Goal: Task Accomplishment & Management: Use online tool/utility

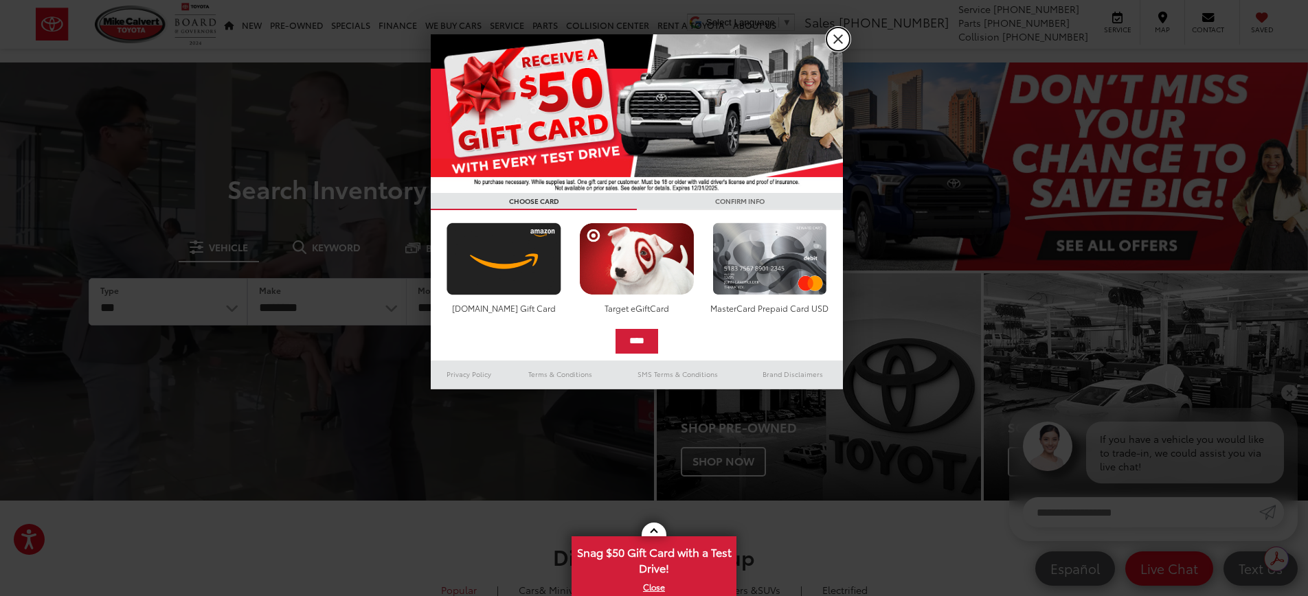
click at [840, 45] on link "X" at bounding box center [837, 38] width 23 height 23
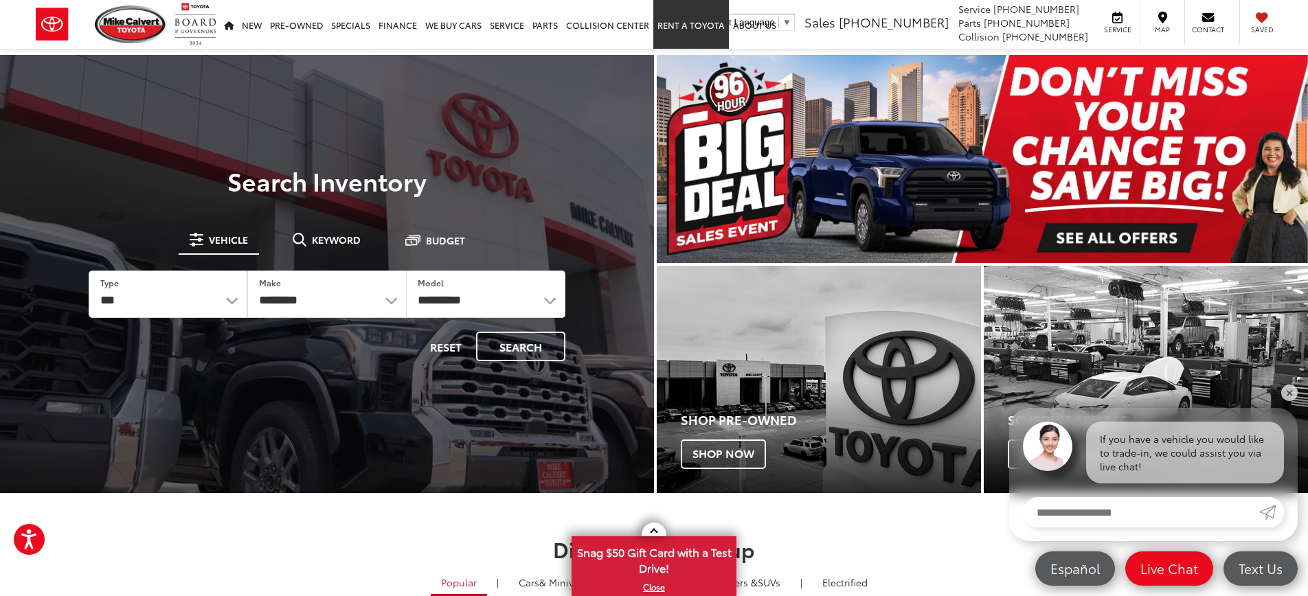
scroll to position [8, 0]
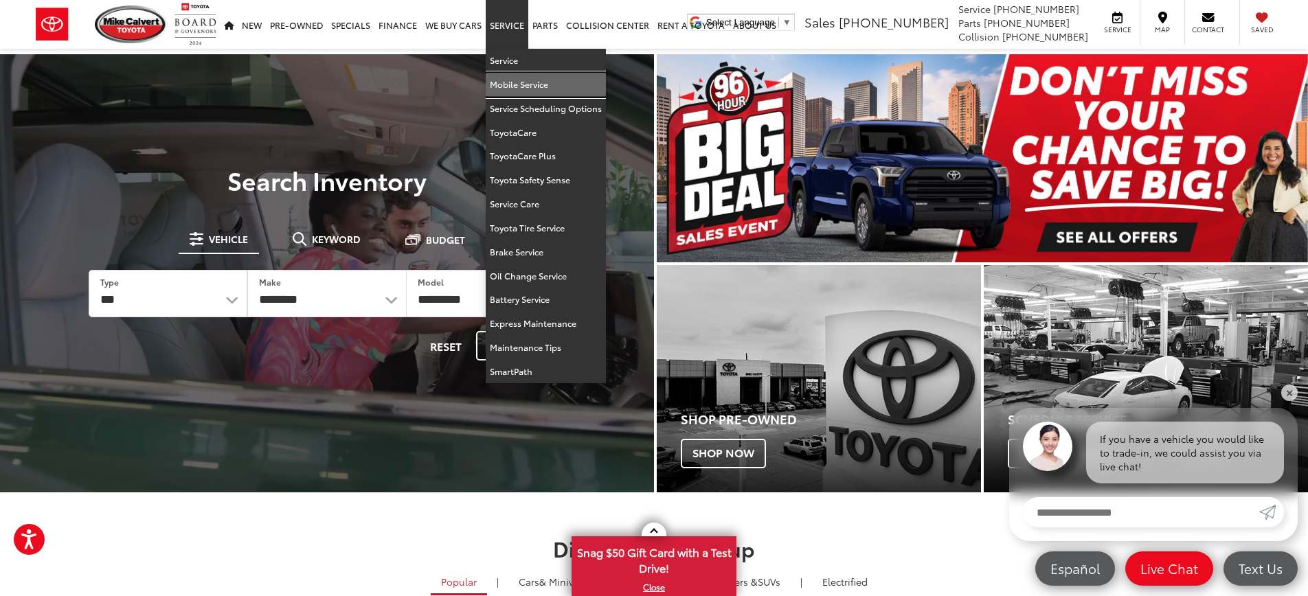
click at [526, 87] on link "Mobile Service" at bounding box center [546, 85] width 120 height 24
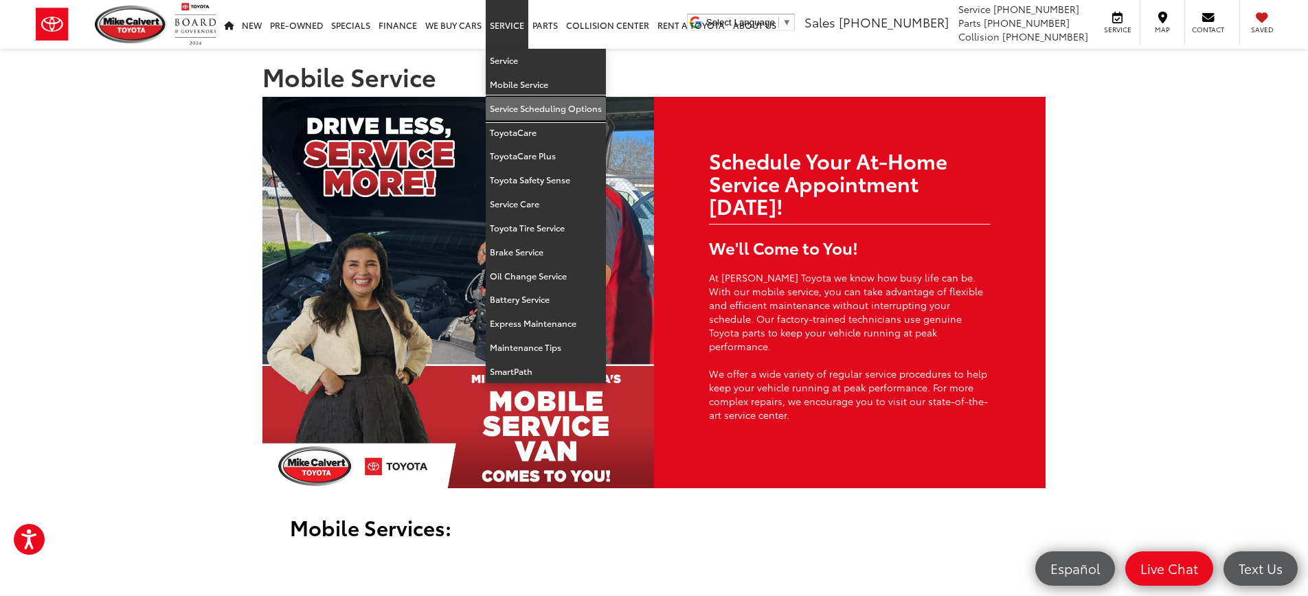
click at [512, 110] on link "Service Scheduling Options" at bounding box center [546, 109] width 120 height 24
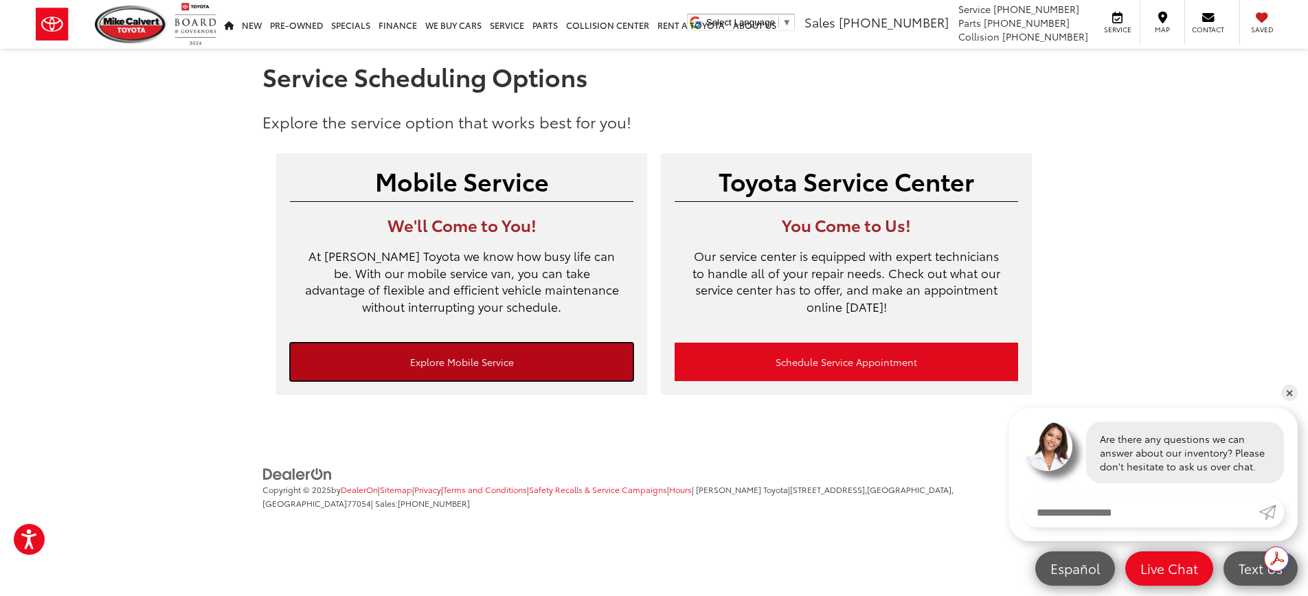
drag, startPoint x: 499, startPoint y: 363, endPoint x: 591, endPoint y: 355, distance: 93.0
click at [498, 363] on link "Explore Mobile Service" at bounding box center [461, 362] width 343 height 38
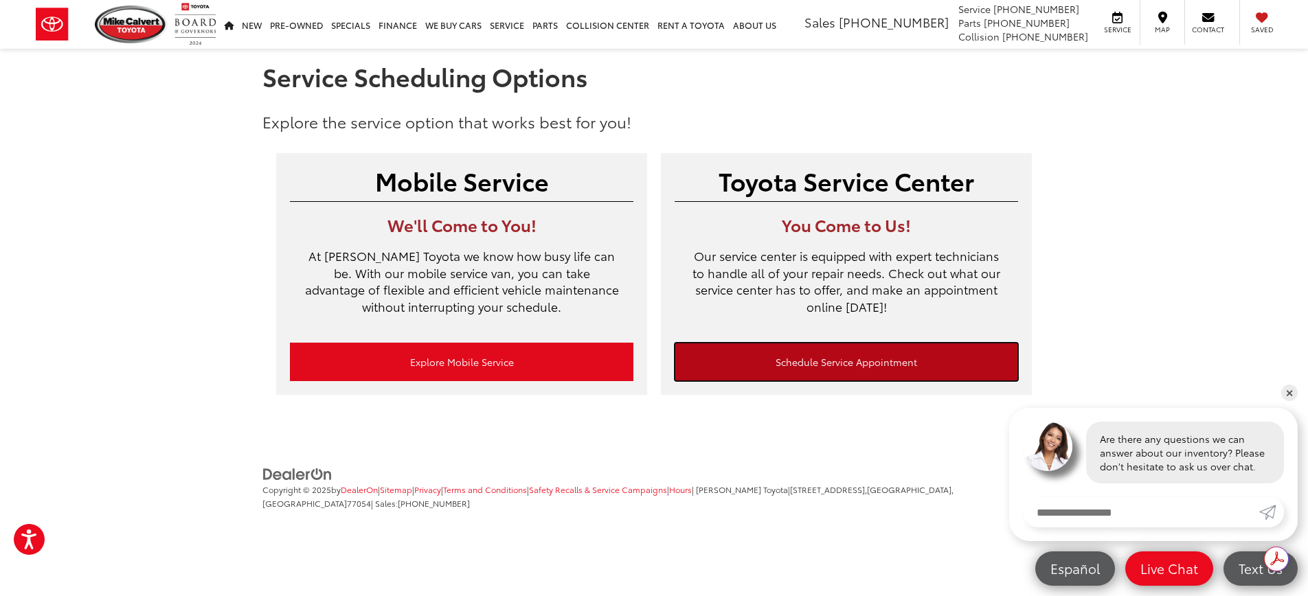
click at [837, 374] on link "Schedule Service Appointment" at bounding box center [846, 362] width 343 height 38
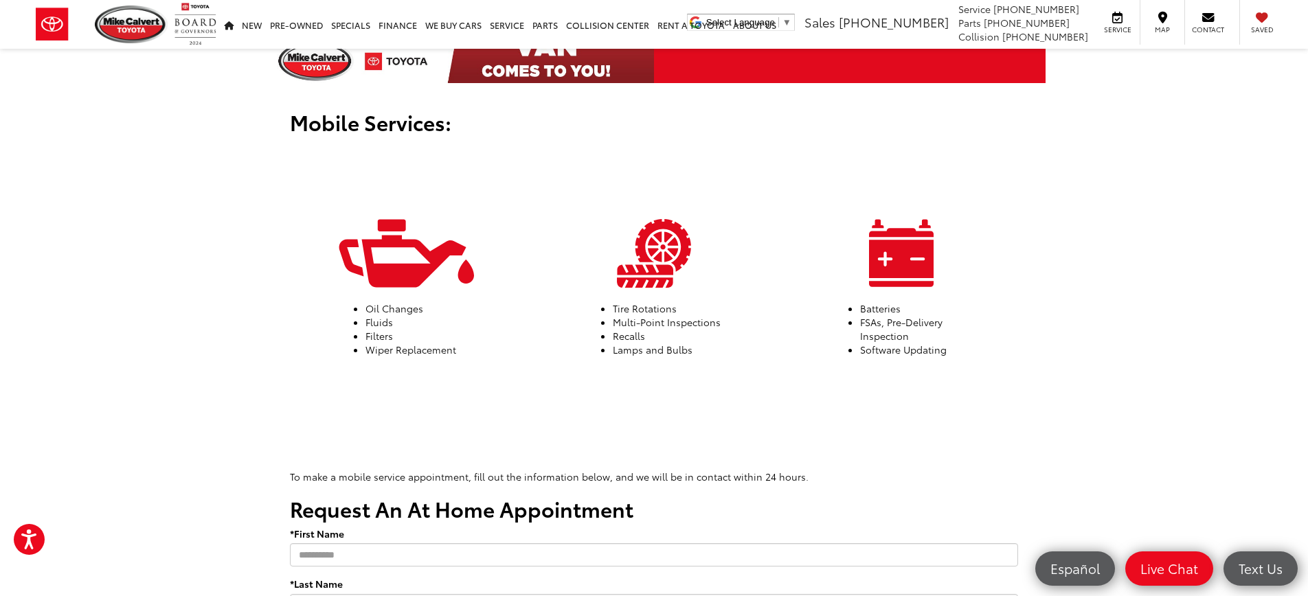
scroll to position [343, 0]
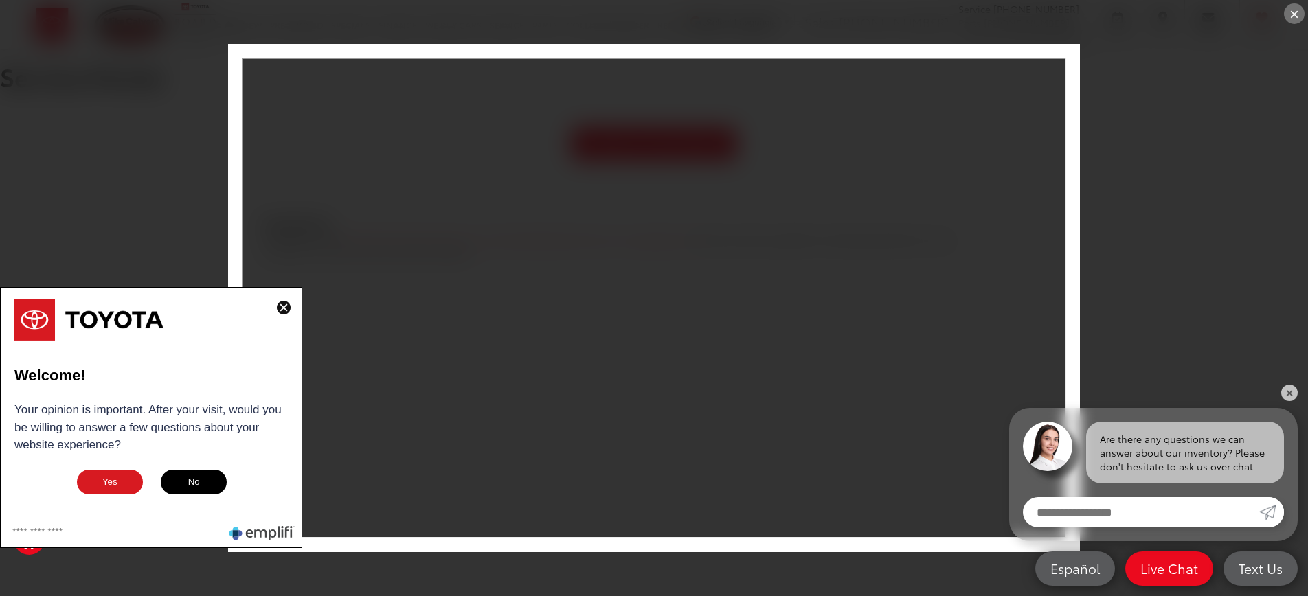
click at [1131, 78] on div "×" at bounding box center [654, 298] width 1308 height 596
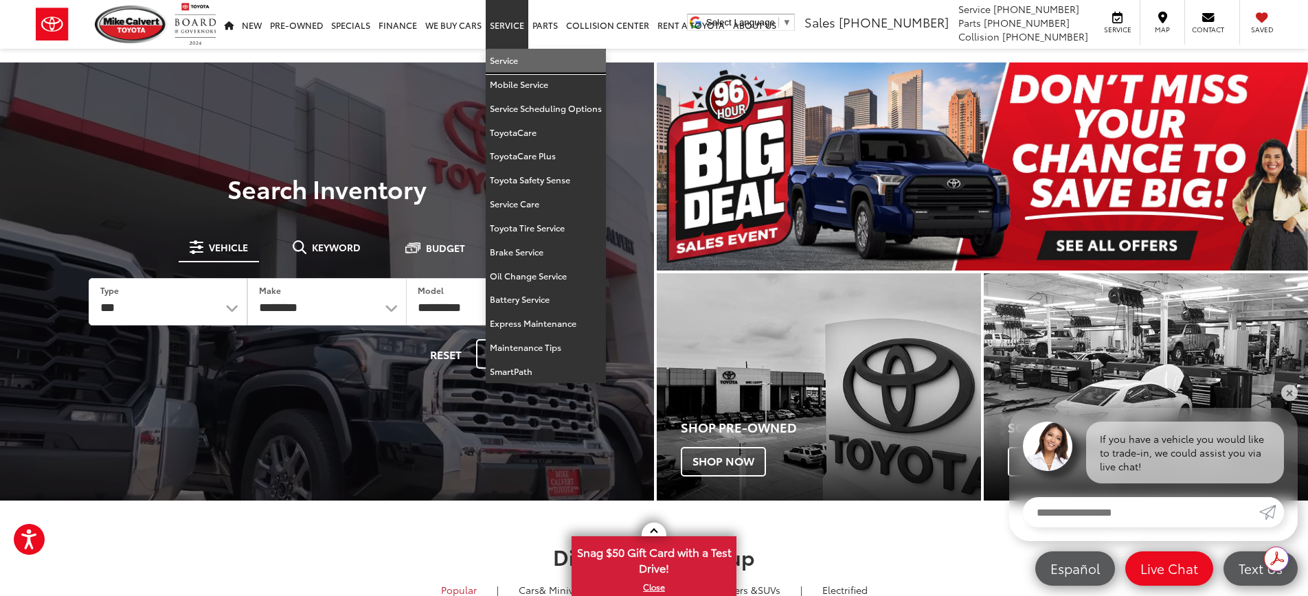
click at [509, 63] on link "Service" at bounding box center [546, 61] width 120 height 24
